Goal: Find specific page/section: Find specific page/section

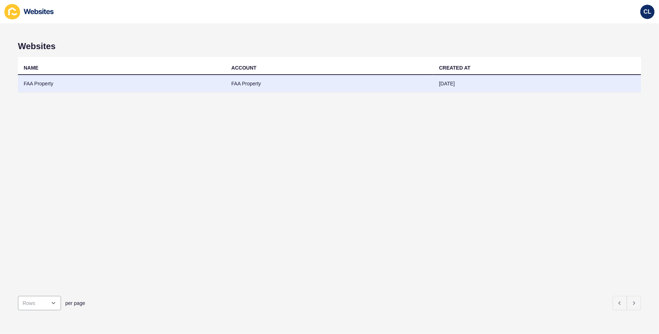
click at [435, 88] on td "[DATE]" at bounding box center [538, 84] width 208 height 18
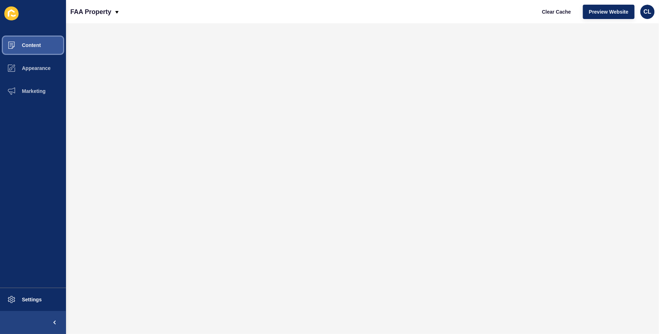
click at [50, 47] on button "Content" at bounding box center [33, 45] width 66 height 23
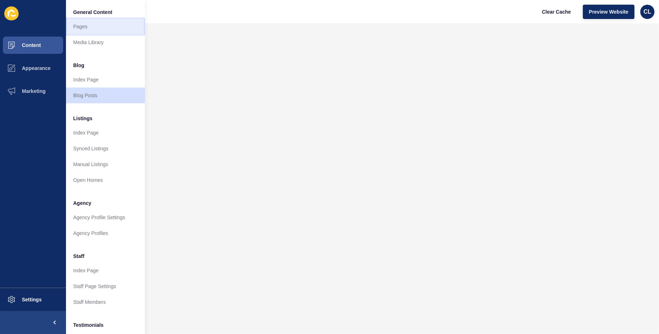
click at [93, 22] on link "Pages" at bounding box center [105, 27] width 79 height 16
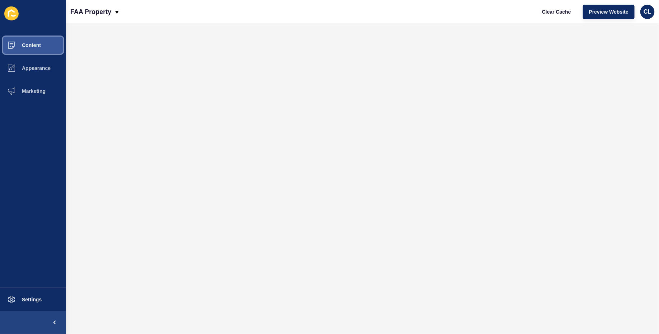
click at [38, 52] on button "Content" at bounding box center [33, 45] width 66 height 23
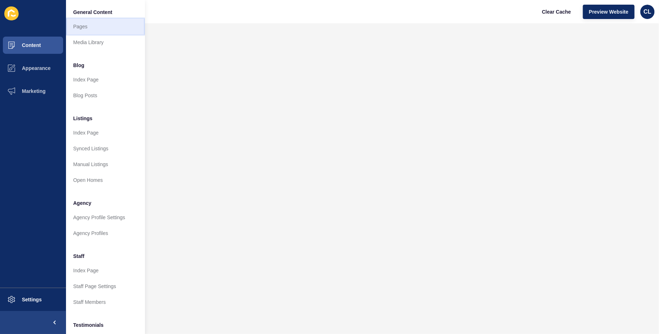
click at [98, 28] on link "Pages" at bounding box center [105, 27] width 79 height 16
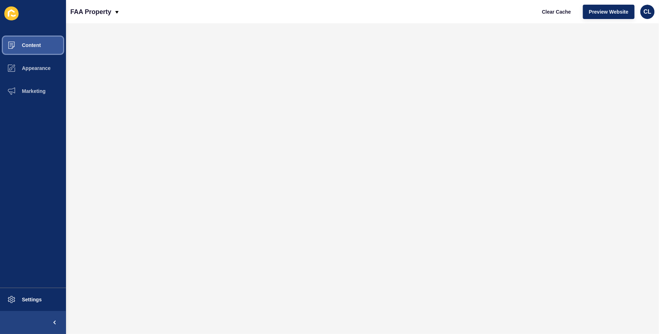
click at [39, 46] on span "Content" at bounding box center [20, 45] width 42 height 6
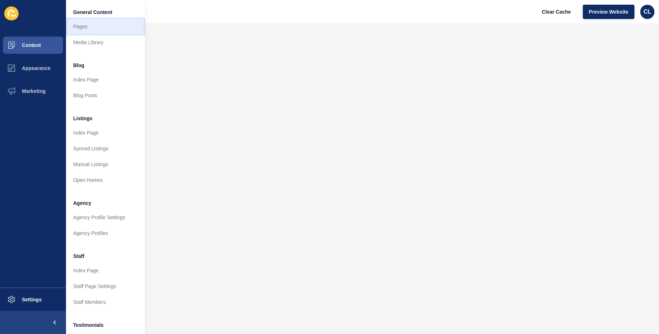
click at [103, 30] on link "Pages" at bounding box center [105, 27] width 79 height 16
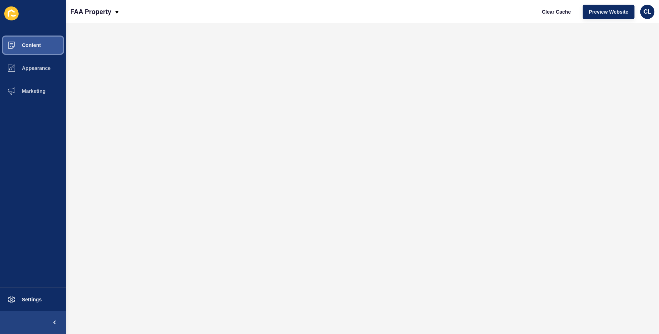
click at [44, 45] on button "Content" at bounding box center [33, 45] width 66 height 23
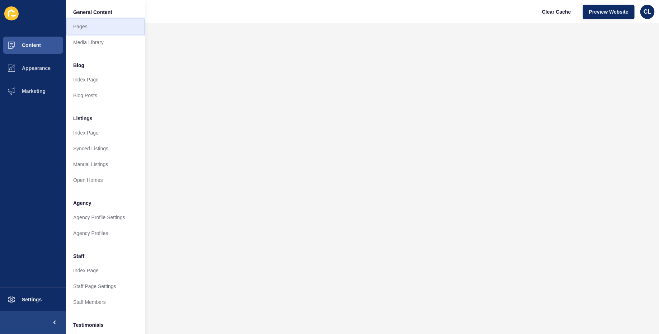
click at [92, 28] on link "Pages" at bounding box center [105, 27] width 79 height 16
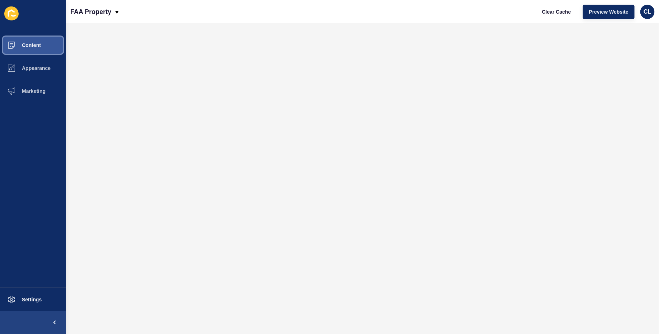
click at [34, 45] on span "Content" at bounding box center [20, 45] width 42 height 6
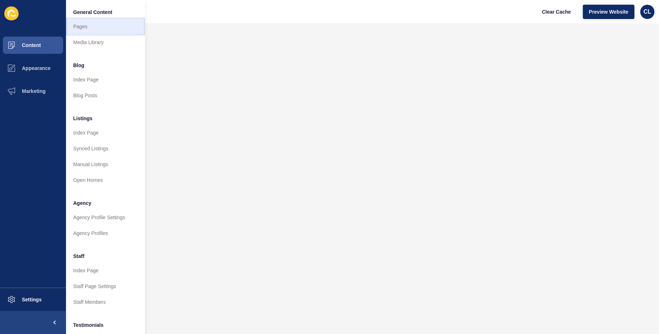
click at [104, 22] on link "Pages" at bounding box center [105, 27] width 79 height 16
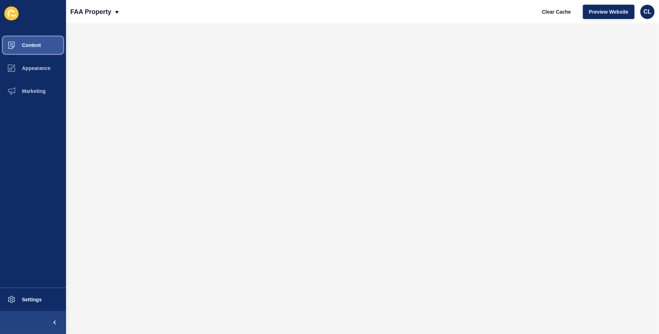
click at [46, 46] on button "Content" at bounding box center [33, 45] width 66 height 23
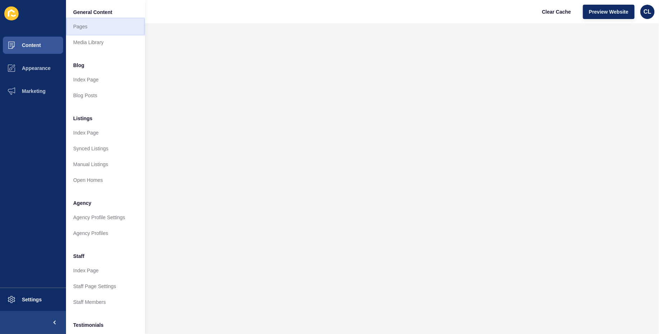
click at [103, 27] on link "Pages" at bounding box center [105, 27] width 79 height 16
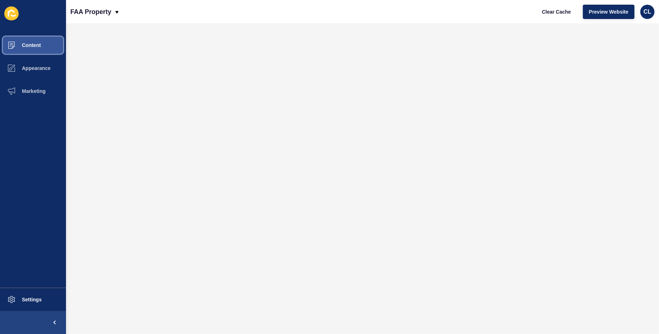
click at [49, 47] on button "Content" at bounding box center [33, 45] width 66 height 23
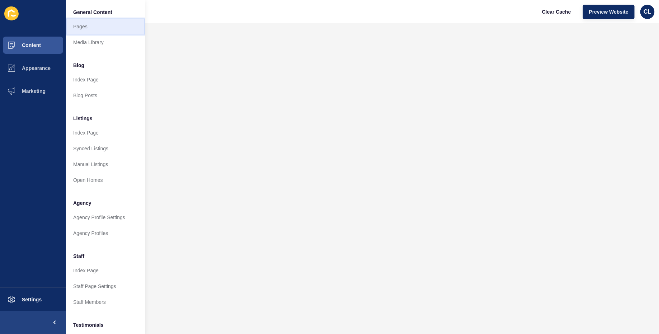
click at [111, 29] on link "Pages" at bounding box center [105, 27] width 79 height 16
